Goal: Communication & Community: Answer question/provide support

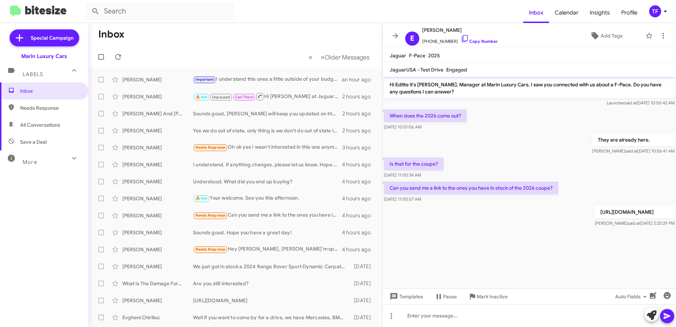
click at [490, 162] on div "Is that for the coupe? [DATE] 11:00:34 AM" at bounding box center [530, 168] width 294 height 24
click at [481, 155] on div "They are already here. [PERSON_NAME] said at [DATE] 10:56:41 AM" at bounding box center [530, 144] width 294 height 24
drag, startPoint x: 555, startPoint y: 157, endPoint x: 514, endPoint y: 145, distance: 42.9
click at [534, 151] on div "Hi Editte it's [PERSON_NAME], Manager at Marin Luxury Cars. I saw you connected…" at bounding box center [530, 152] width 294 height 151
click at [514, 145] on div "They are already here. [PERSON_NAME] said at [DATE] 10:56:41 AM" at bounding box center [530, 144] width 294 height 24
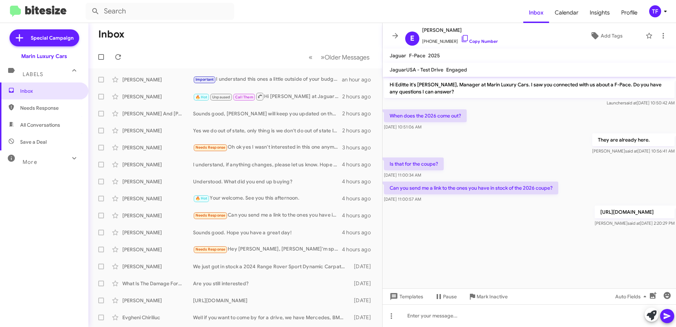
click at [496, 141] on div "They are already here. [PERSON_NAME] said at [DATE] 10:56:41 AM" at bounding box center [530, 144] width 294 height 24
click at [486, 141] on div "They are already here. [PERSON_NAME] said at [DATE] 10:56:41 AM" at bounding box center [530, 144] width 294 height 24
click at [491, 144] on div "They are already here. [PERSON_NAME] said at [DATE] 10:56:41 AM" at bounding box center [530, 144] width 294 height 24
click at [478, 142] on div "They are already here. [PERSON_NAME] said at [DATE] 10:56:41 AM" at bounding box center [530, 144] width 294 height 24
drag, startPoint x: 503, startPoint y: 145, endPoint x: 477, endPoint y: 140, distance: 25.8
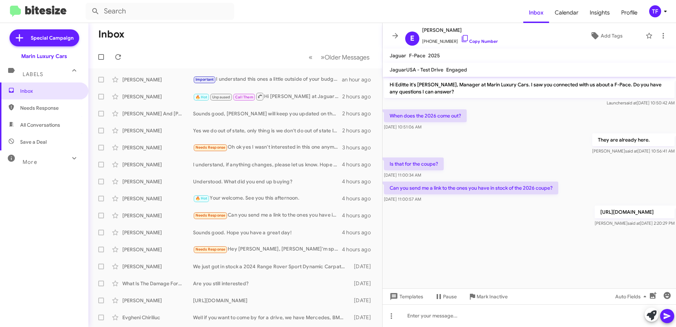
click at [500, 145] on div "They are already here. [PERSON_NAME] said at [DATE] 10:56:41 AM" at bounding box center [530, 144] width 294 height 24
click at [477, 140] on div "They are already here. [PERSON_NAME] said at [DATE] 10:56:41 AM" at bounding box center [530, 144] width 294 height 24
click at [257, 77] on div "Important I understand this ones a little outside of your budget, but this is l…" at bounding box center [270, 79] width 155 height 8
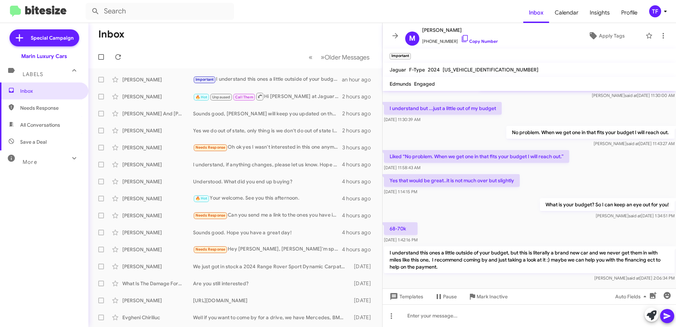
drag, startPoint x: 523, startPoint y: 225, endPoint x: 468, endPoint y: 211, distance: 56.8
click at [505, 223] on div "68-70k [DATE] 1:42:16 PM" at bounding box center [530, 233] width 294 height 24
click at [468, 211] on div "What is your budget? So I can keep an eye out for you! [PERSON_NAME] said at [D…" at bounding box center [530, 209] width 294 height 24
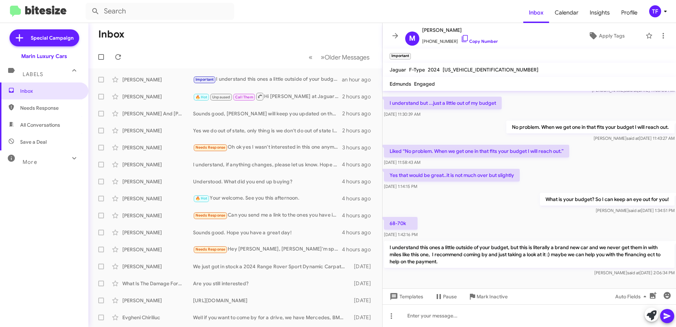
scroll to position [108, 0]
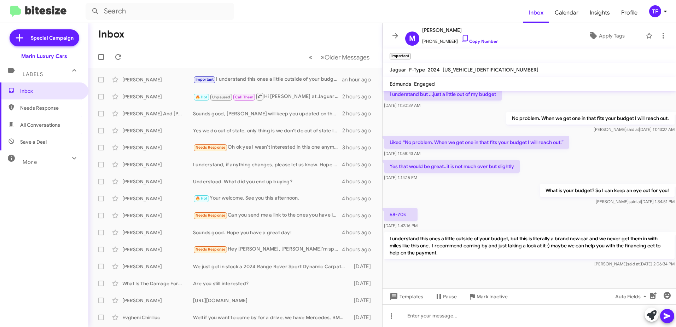
click at [478, 208] on div "68-70k [DATE] 1:42:16 PM" at bounding box center [530, 219] width 294 height 24
click at [471, 206] on div "What is your budget? So I can keep an eye out for you! [PERSON_NAME] said at [D…" at bounding box center [530, 194] width 294 height 24
